Goal: Information Seeking & Learning: Learn about a topic

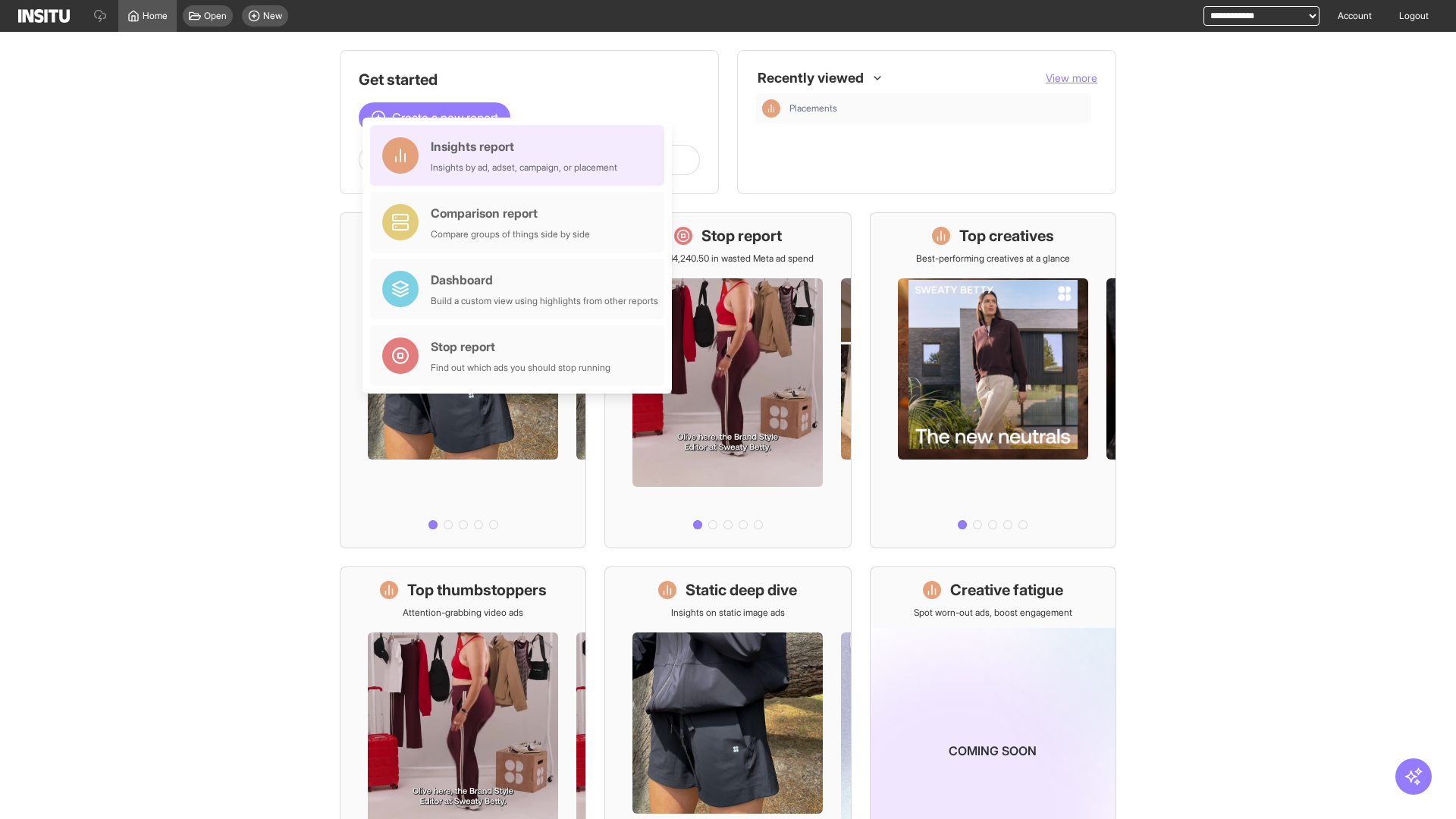
click at [521, 156] on div "Insights report Insights by ad, adset, campaign, or placement" at bounding box center [524, 155] width 186 height 37
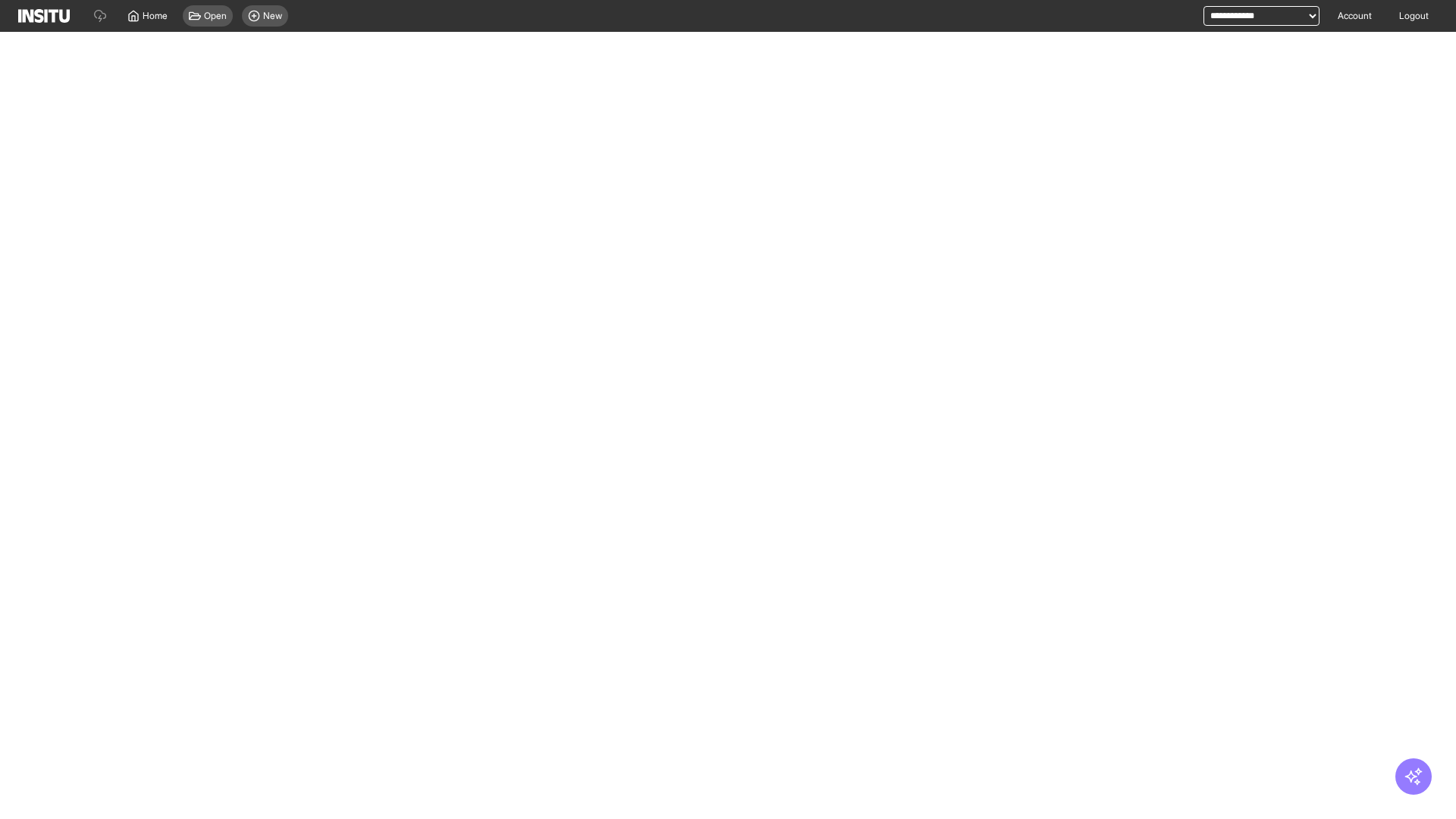
select select "**"
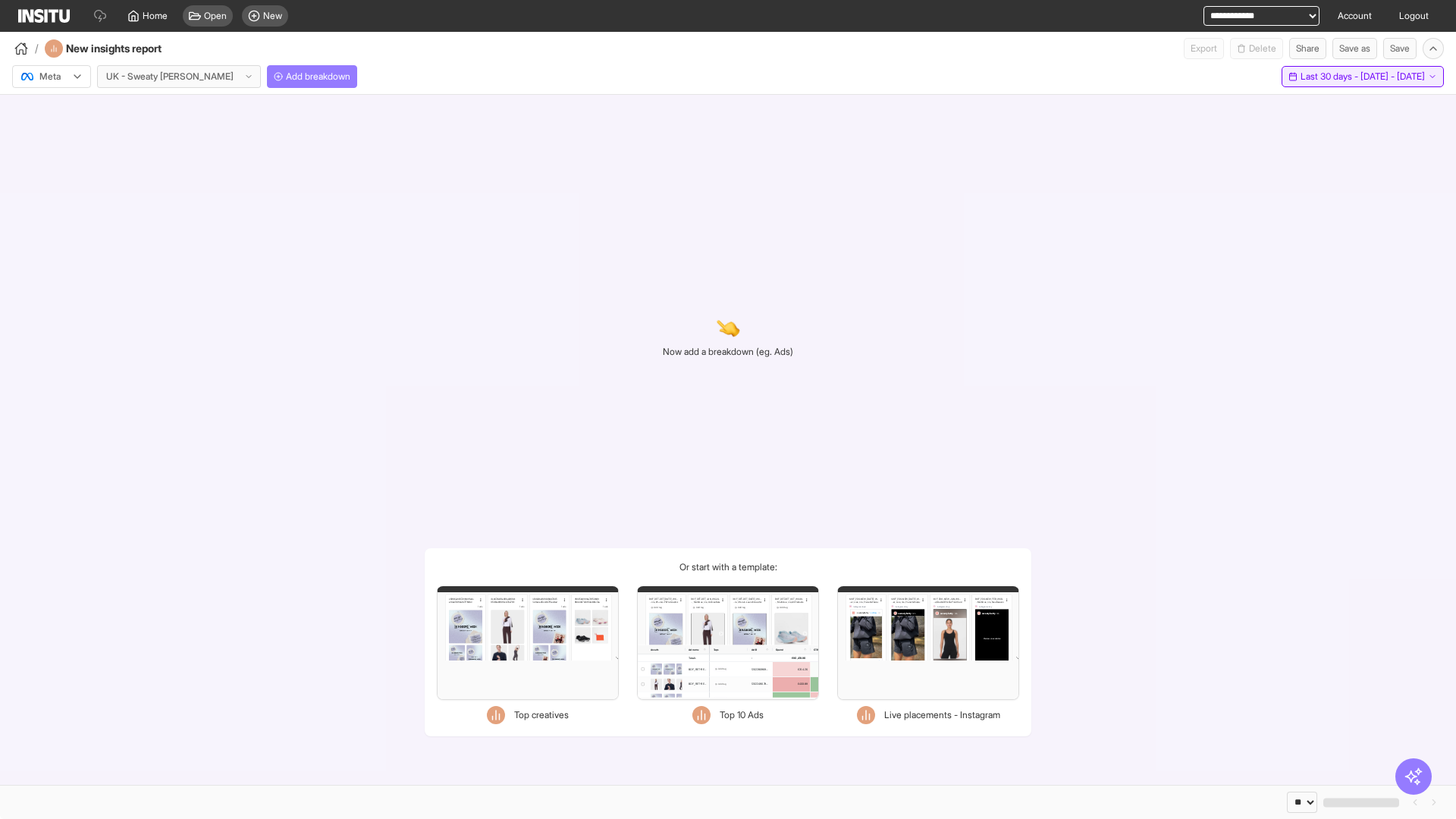
click at [1330, 77] on span "Last 30 days - [DATE] - [DATE]" at bounding box center [1362, 77] width 124 height 13
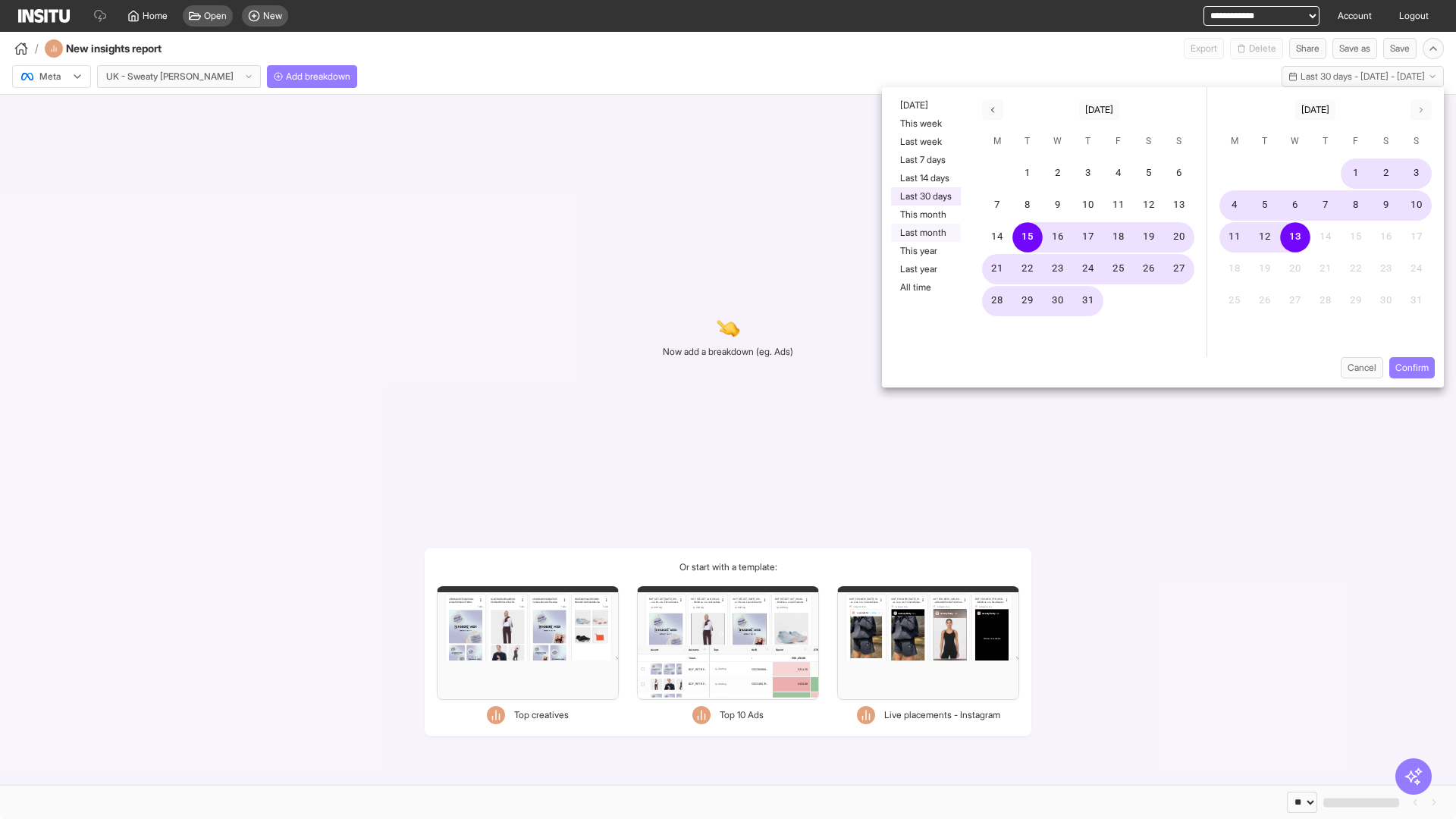
click at [924, 233] on button "Last month" at bounding box center [926, 233] width 70 height 18
